Goal: Information Seeking & Learning: Learn about a topic

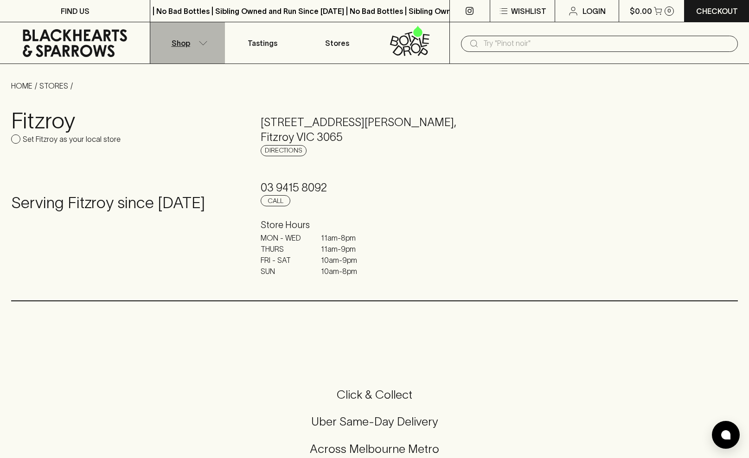
click at [206, 44] on icon "button" at bounding box center [203, 43] width 9 height 5
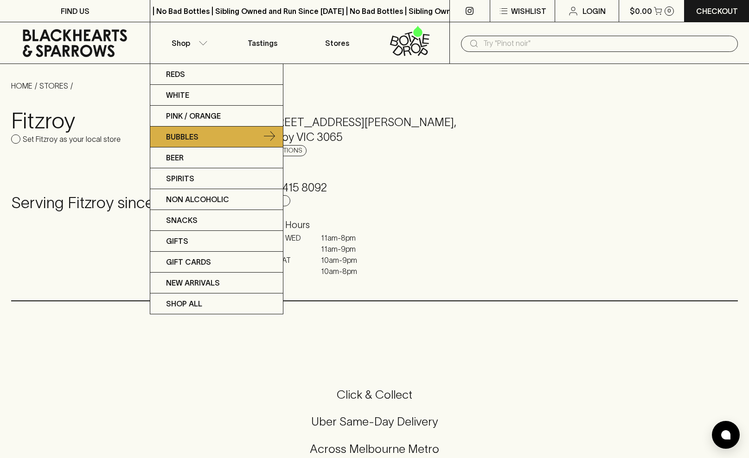
click at [178, 135] on p "Bubbles" at bounding box center [182, 136] width 32 height 11
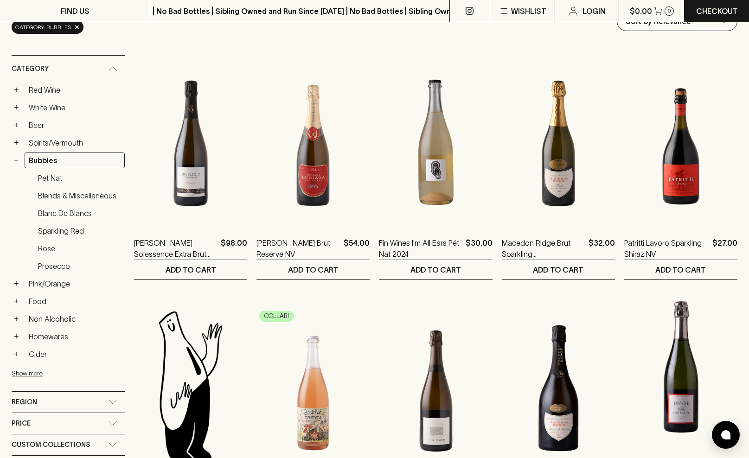
scroll to position [125, 0]
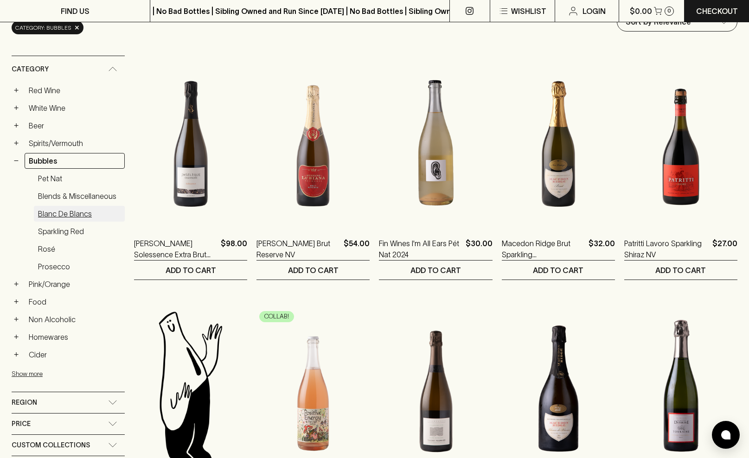
click at [56, 206] on link "Blanc de Blancs" at bounding box center [79, 214] width 91 height 16
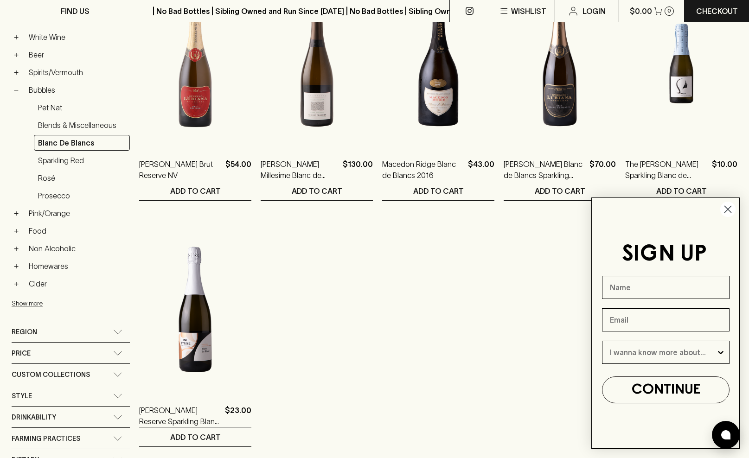
scroll to position [205, 0]
click at [69, 188] on link "Prosecco" at bounding box center [82, 196] width 96 height 16
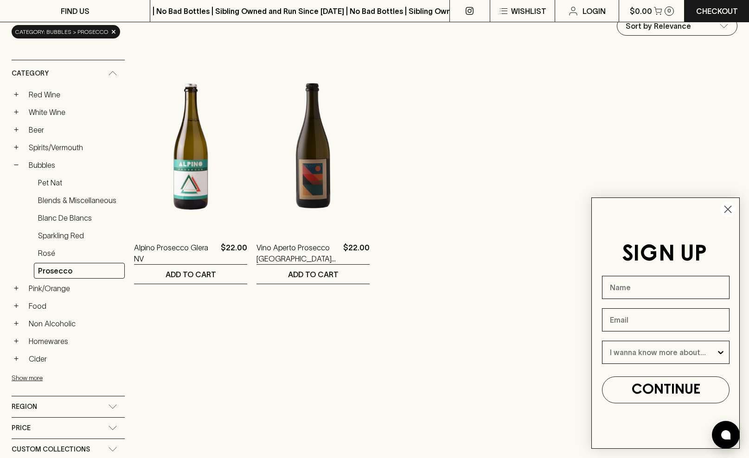
scroll to position [121, 0]
click at [63, 245] on link "Rosé" at bounding box center [79, 253] width 91 height 16
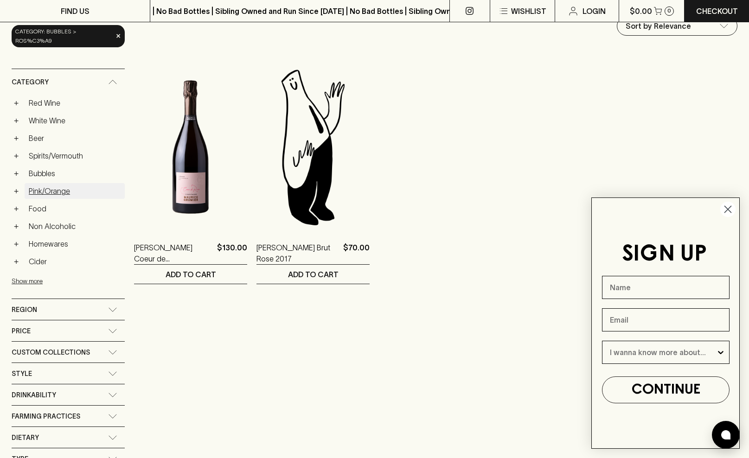
click at [49, 183] on link "Pink/Orange" at bounding box center [75, 191] width 100 height 16
